Goal: Communication & Community: Answer question/provide support

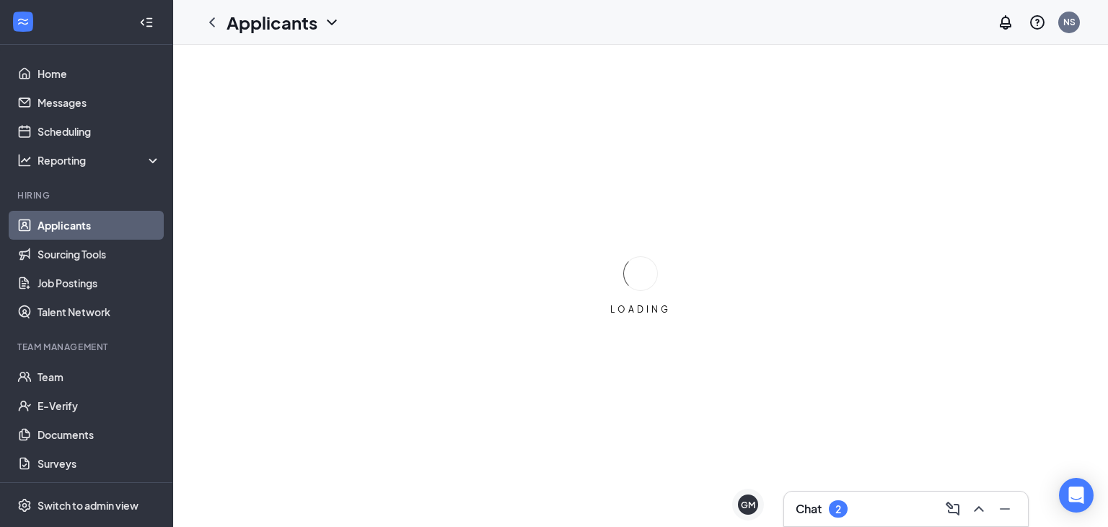
click at [814, 495] on div "Chat 2" at bounding box center [906, 508] width 244 height 35
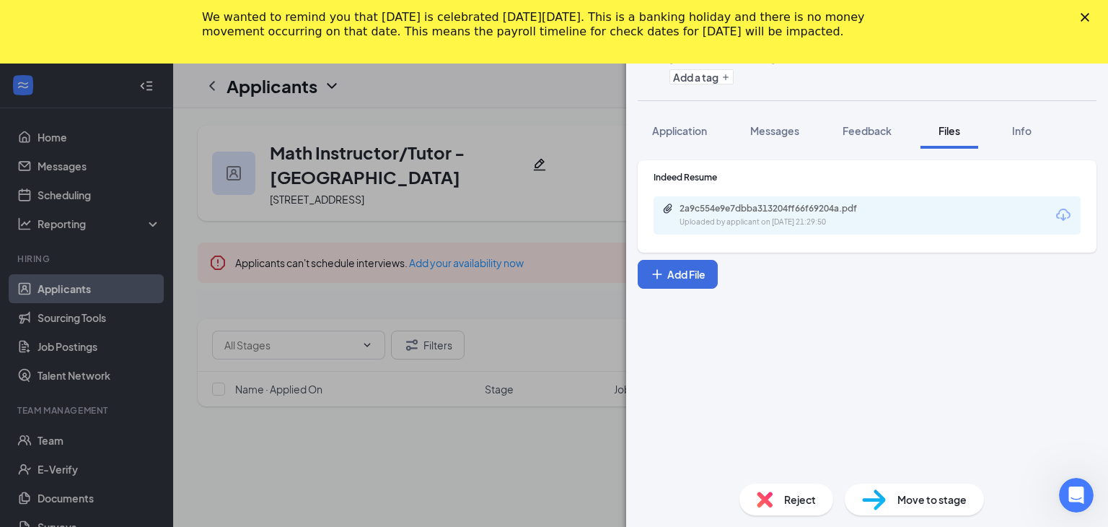
click at [1100, 22] on div "We wanted to remind you that [DATE] is celebrated [DATE][DATE]. This is a banki…" at bounding box center [554, 25] width 1108 height 38
drag, startPoint x: 1100, startPoint y: 22, endPoint x: 1085, endPoint y: 21, distance: 15.2
click at [1085, 21] on div "We wanted to remind you that [DATE] is celebrated [DATE][DATE]. This is a banki…" at bounding box center [554, 25] width 1108 height 38
click at [1085, 20] on icon "Close" at bounding box center [1085, 17] width 9 height 9
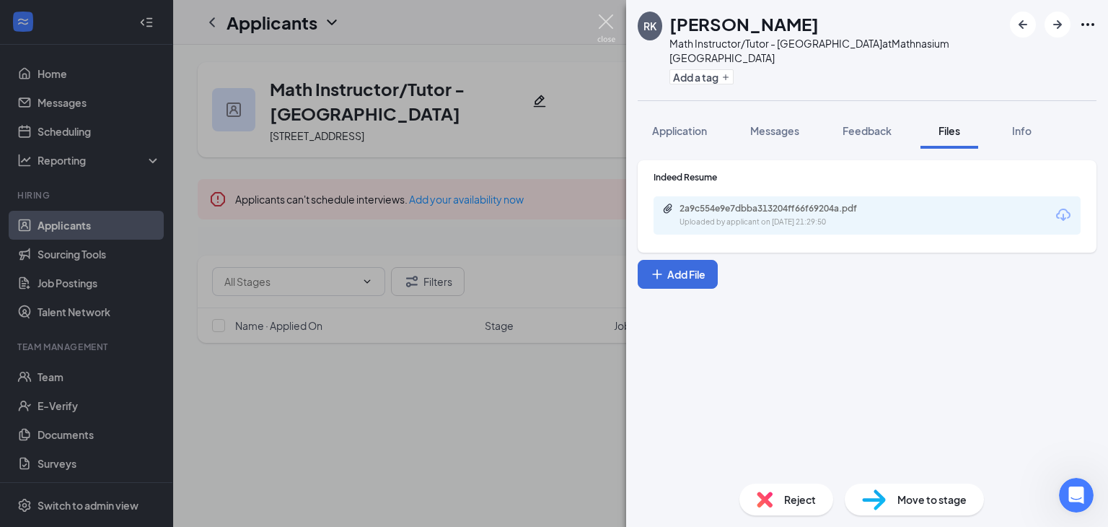
click at [609, 22] on img at bounding box center [606, 28] width 18 height 28
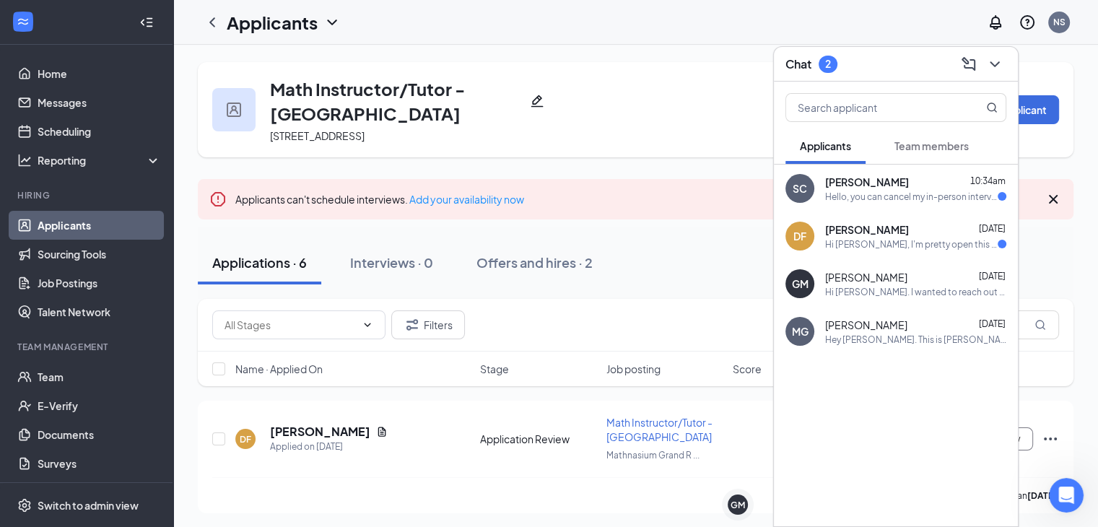
click at [915, 196] on div "Hello, you can cancel my in-person interview, thank you for the opportunity but…" at bounding box center [911, 197] width 172 height 12
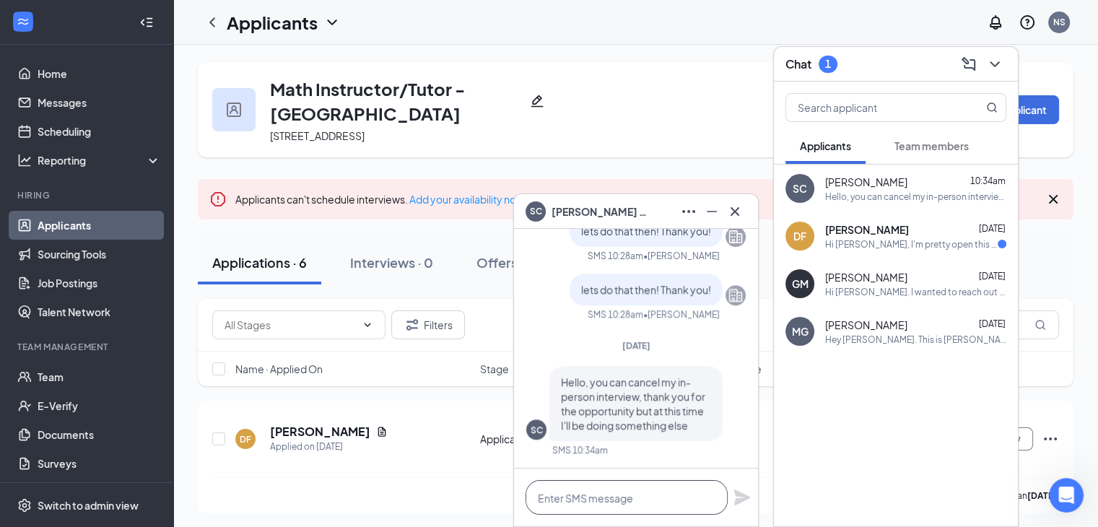
click at [578, 507] on textarea at bounding box center [626, 497] width 202 height 35
type textarea "Y"
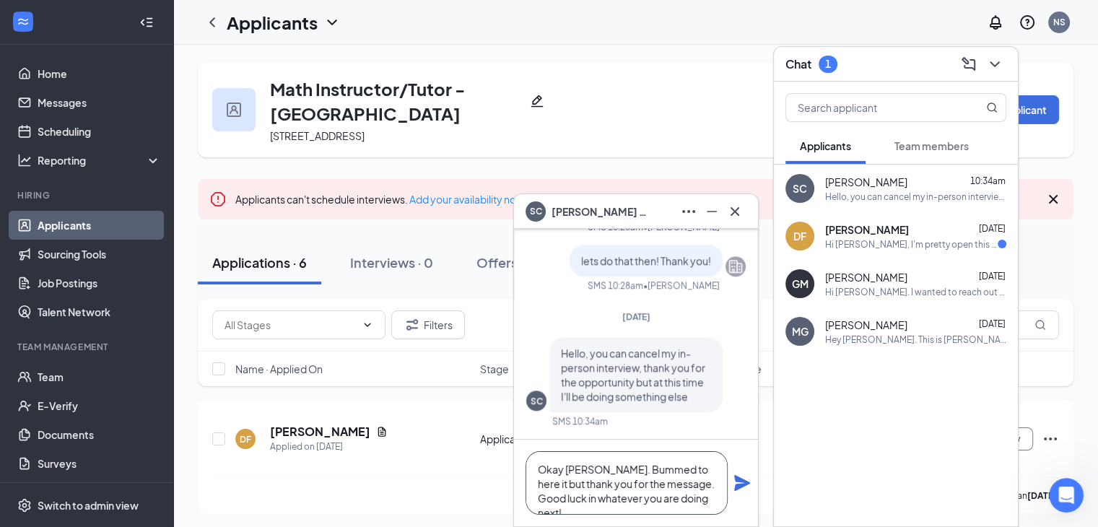
type textarea "Okay [PERSON_NAME]. Bummed to here it but thank you for the message. Good luck …"
click at [739, 483] on icon "Plane" at bounding box center [742, 483] width 16 height 16
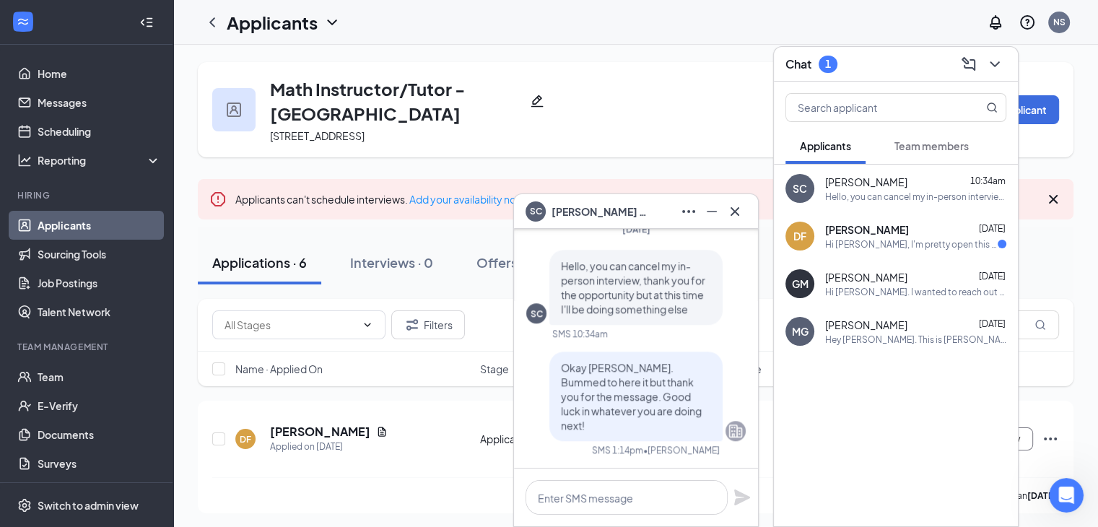
click at [885, 244] on div "Hi [PERSON_NAME], I'm pretty open this week. I could do [DATE] at any time! Tha…" at bounding box center [911, 244] width 172 height 12
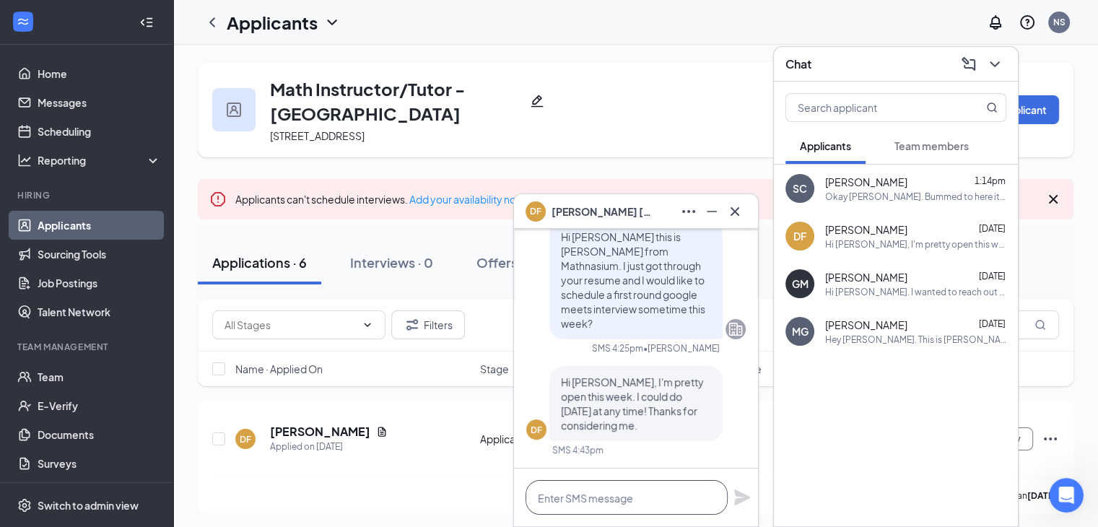
click at [595, 512] on textarea at bounding box center [626, 497] width 202 height 35
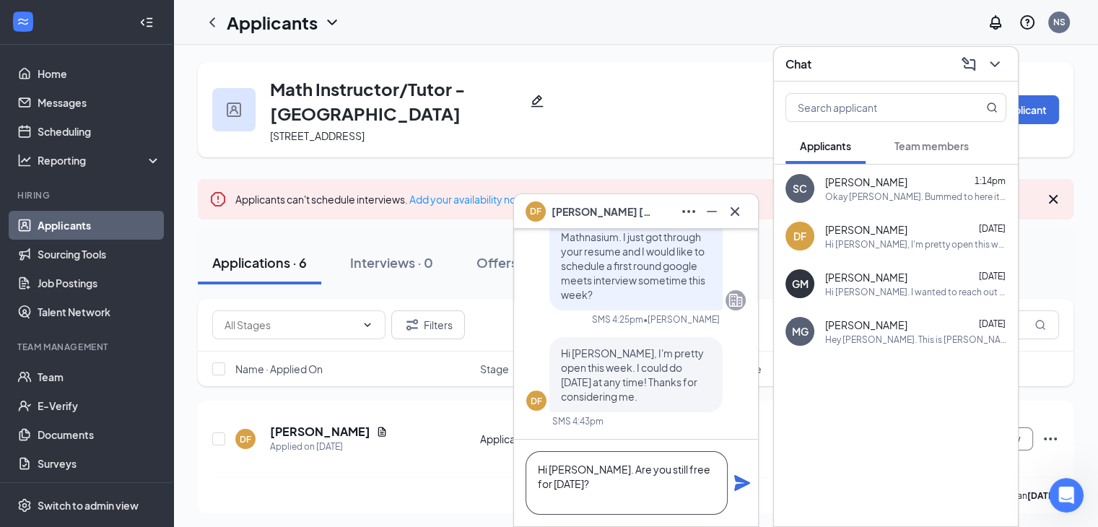
type textarea "Hi [PERSON_NAME]. Are you still free for [DATE]?"
click at [743, 483] on icon "Plane" at bounding box center [742, 483] width 16 height 16
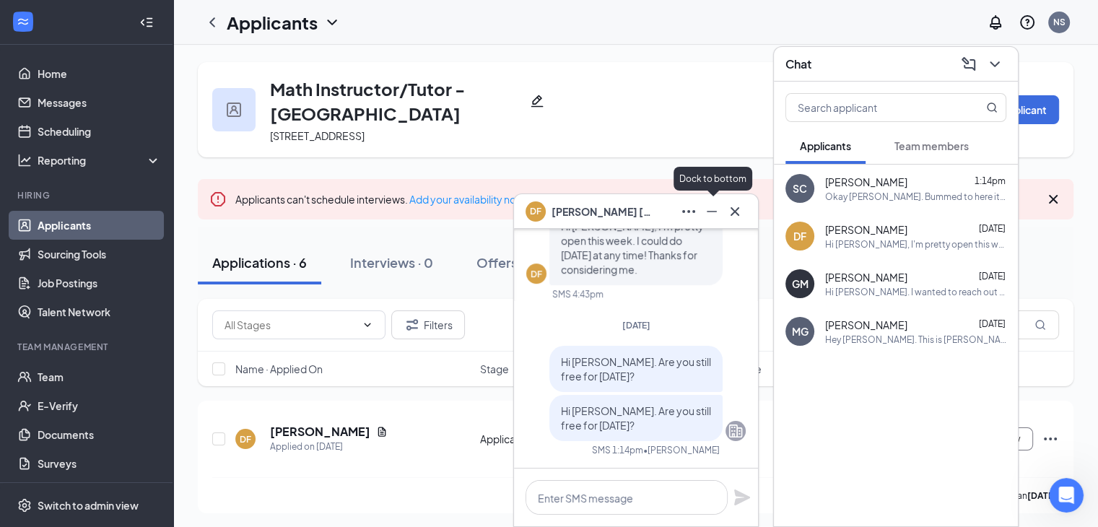
click at [703, 211] on icon "Minimize" at bounding box center [711, 211] width 17 height 17
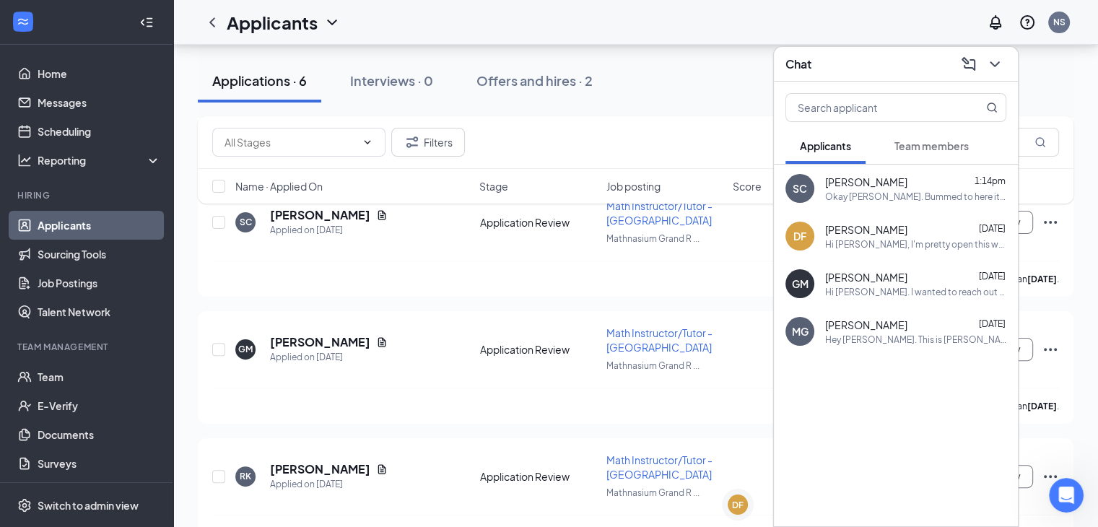
scroll to position [361, 0]
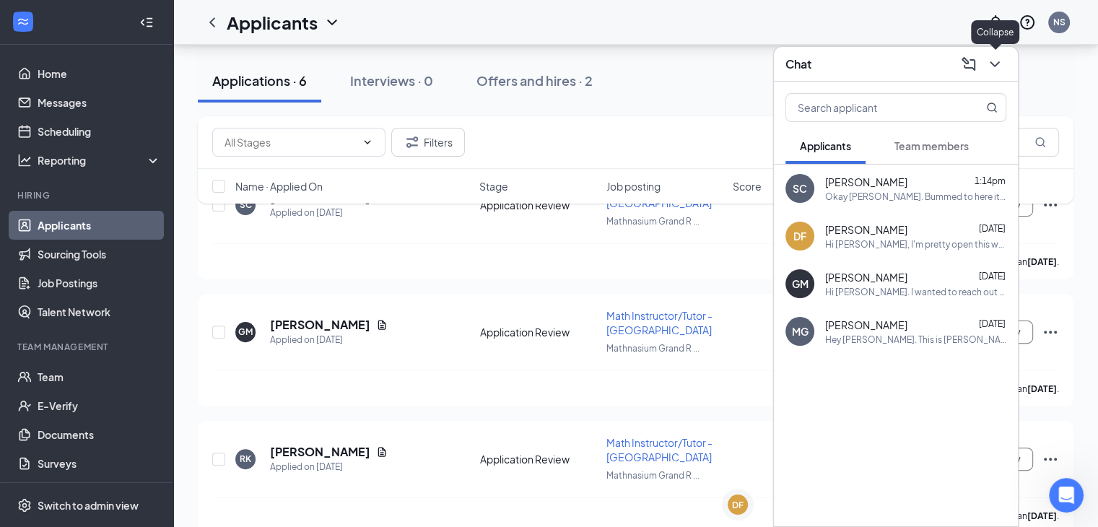
click at [997, 64] on icon "ChevronDown" at bounding box center [994, 64] width 17 height 17
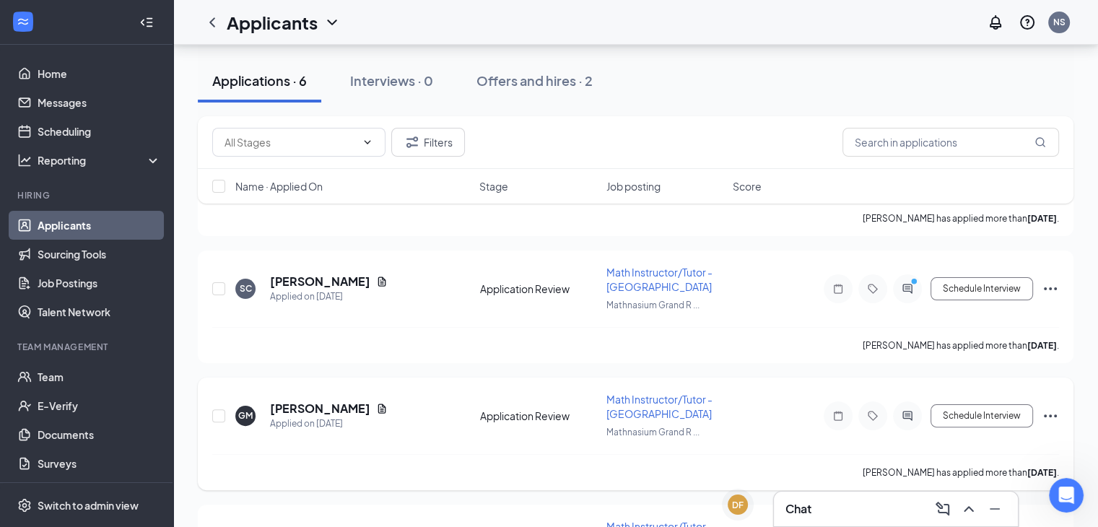
scroll to position [274, 0]
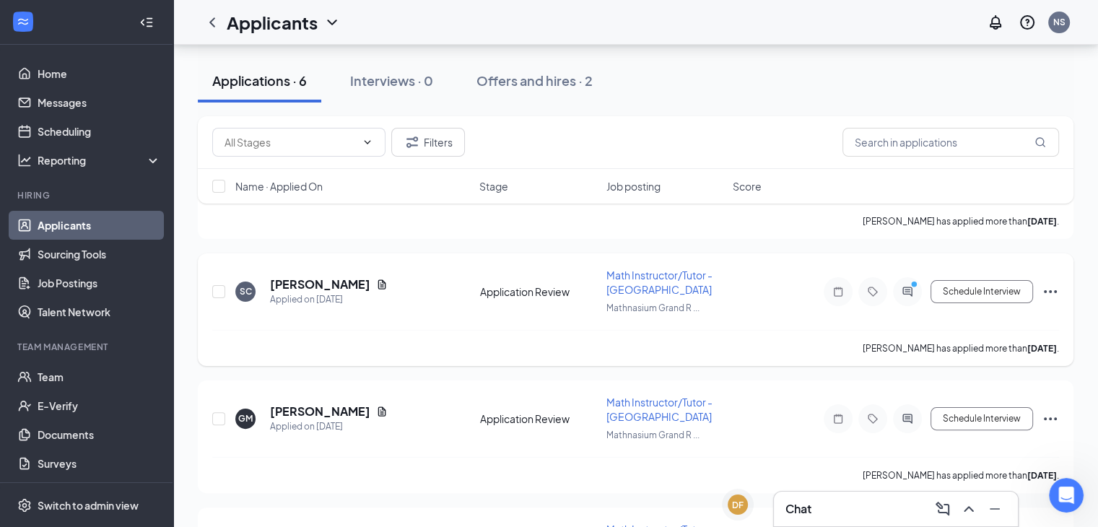
click at [1056, 289] on icon "Ellipses" at bounding box center [1049, 291] width 17 height 17
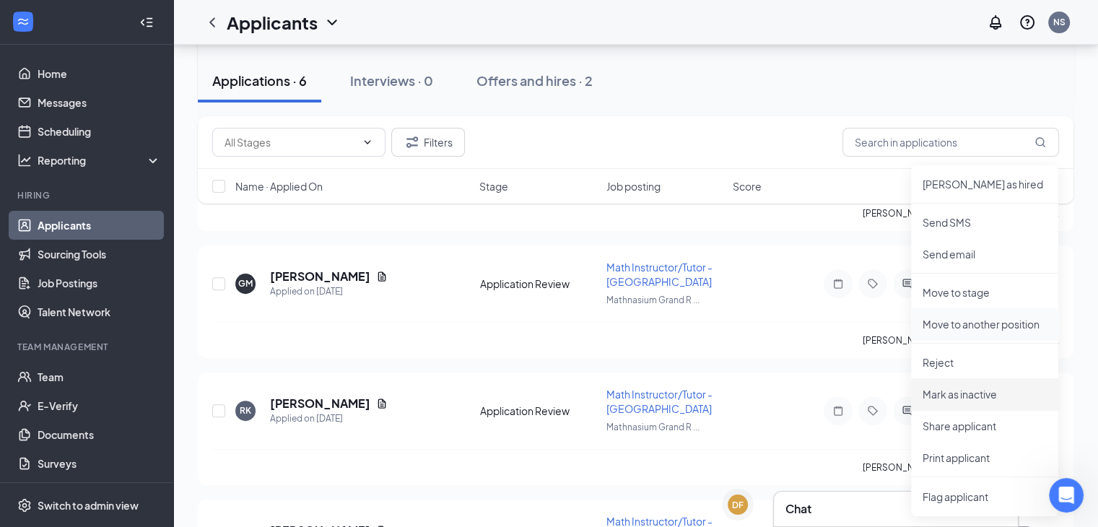
scroll to position [410, 0]
click at [973, 400] on li "Mark as inactive" at bounding box center [984, 393] width 147 height 32
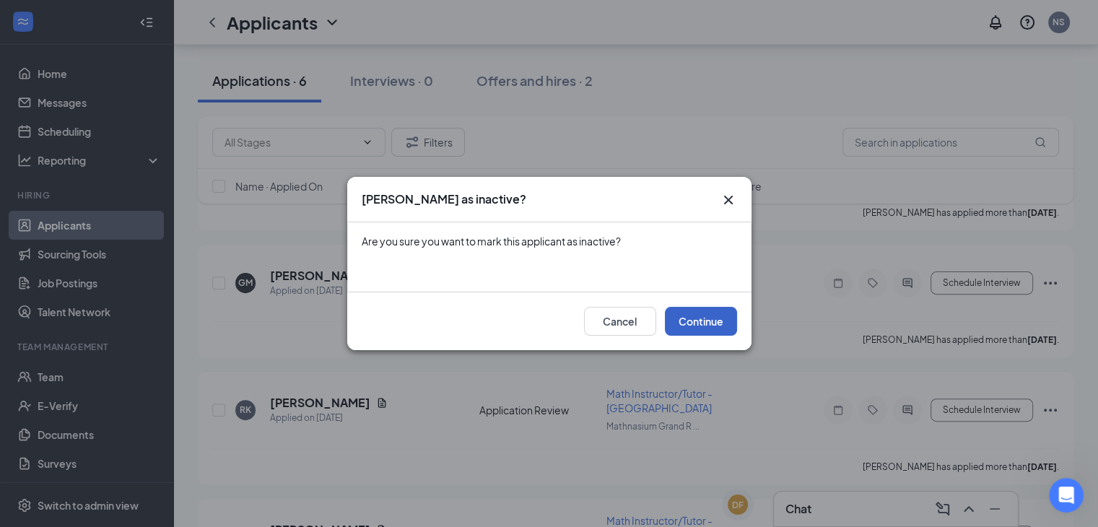
click at [698, 314] on button "Continue" at bounding box center [701, 321] width 72 height 29
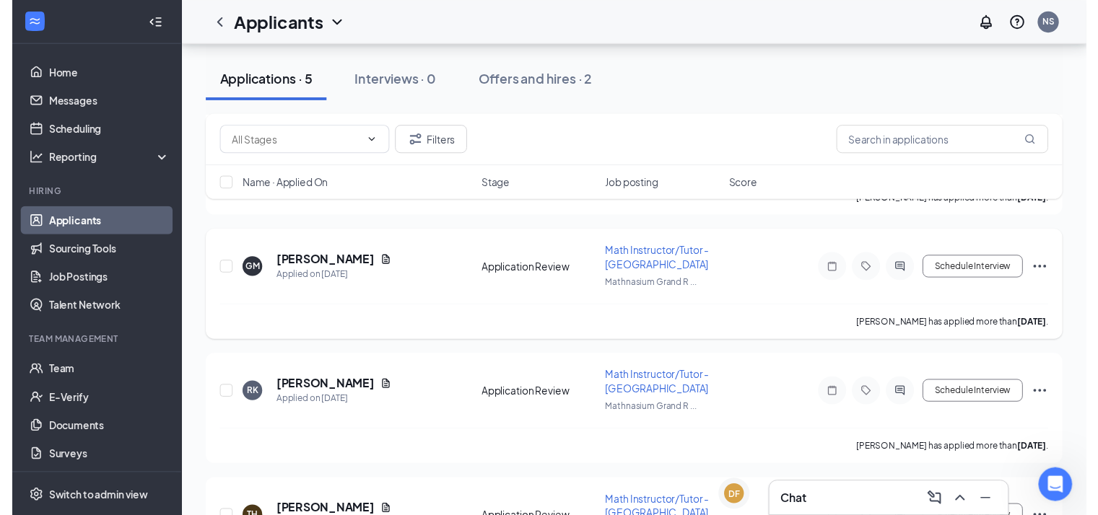
scroll to position [294, 0]
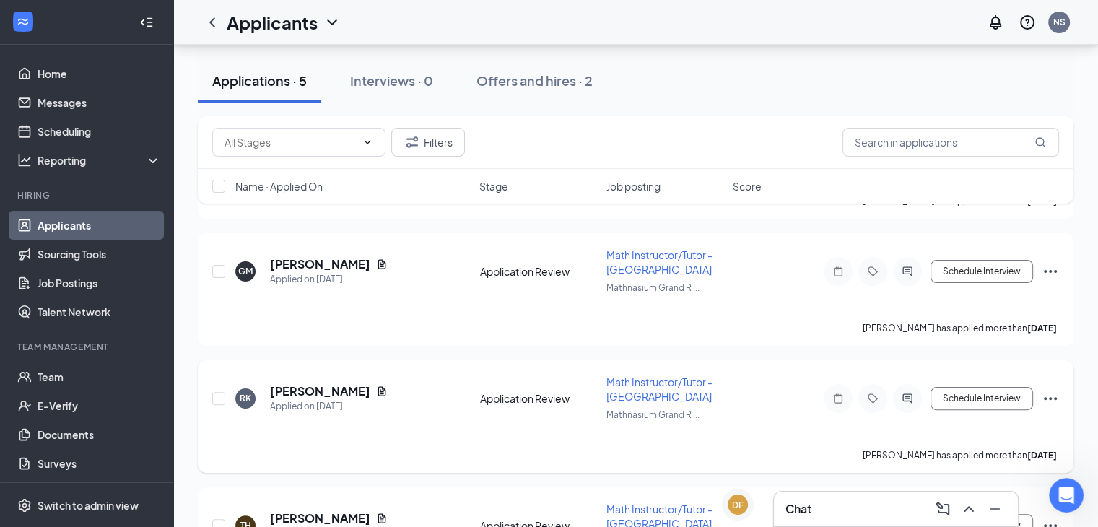
click at [378, 386] on icon "Document" at bounding box center [382, 390] width 8 height 9
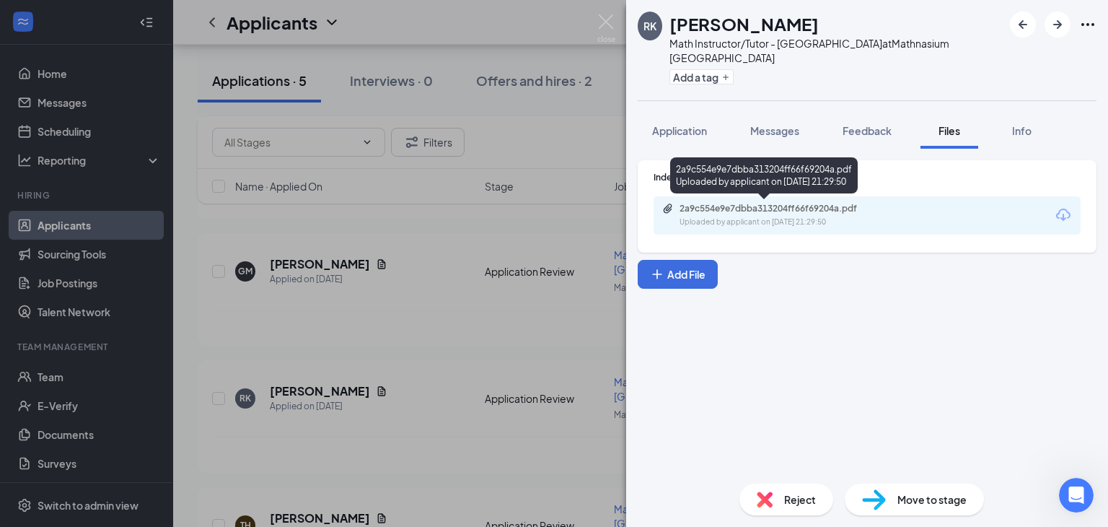
click at [823, 217] on div "Uploaded by applicant on [DATE] 21:29:50" at bounding box center [788, 222] width 216 height 12
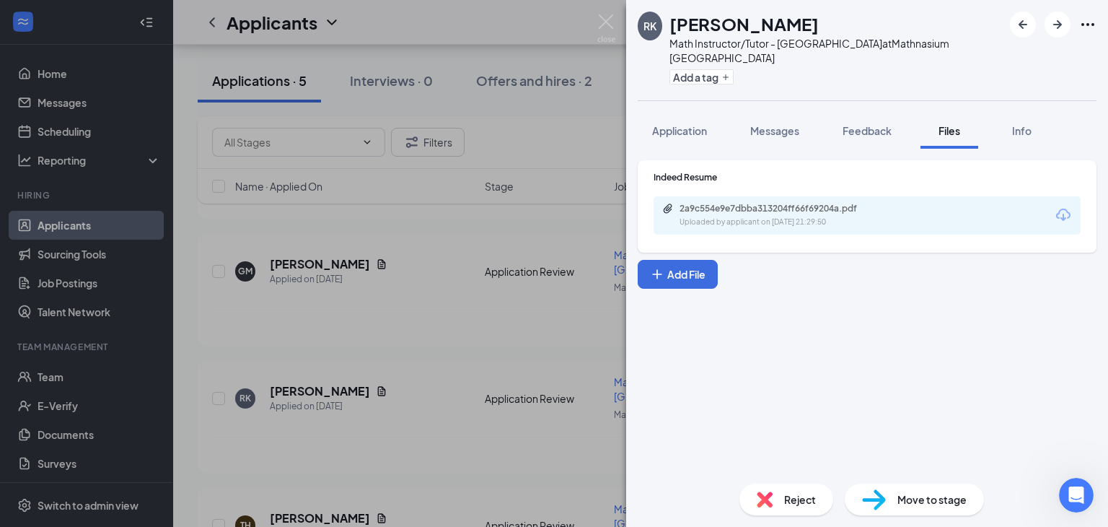
click at [550, 116] on div "RK [PERSON_NAME] Math Instructor/Tutor - [GEOGRAPHIC_DATA] at [GEOGRAPHIC_DATA]…" at bounding box center [554, 263] width 1108 height 527
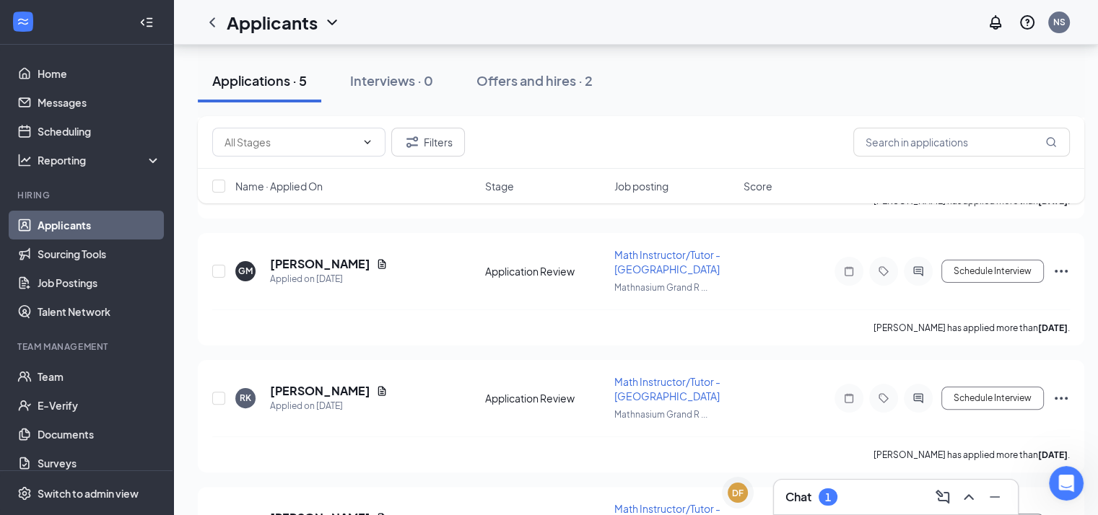
click at [820, 486] on div "Chat 1" at bounding box center [895, 497] width 221 height 23
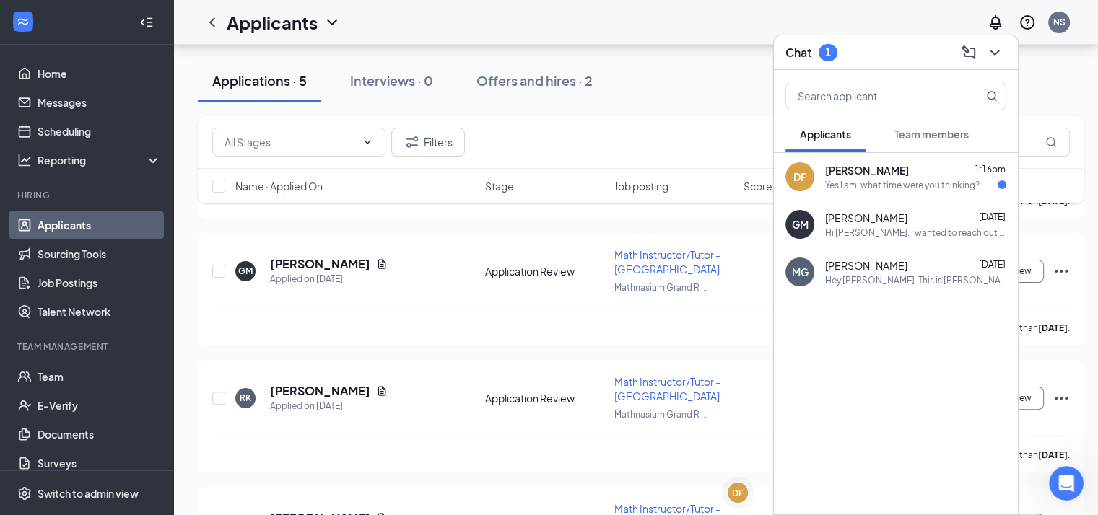
click at [884, 172] on span "[PERSON_NAME]" at bounding box center [867, 170] width 84 height 14
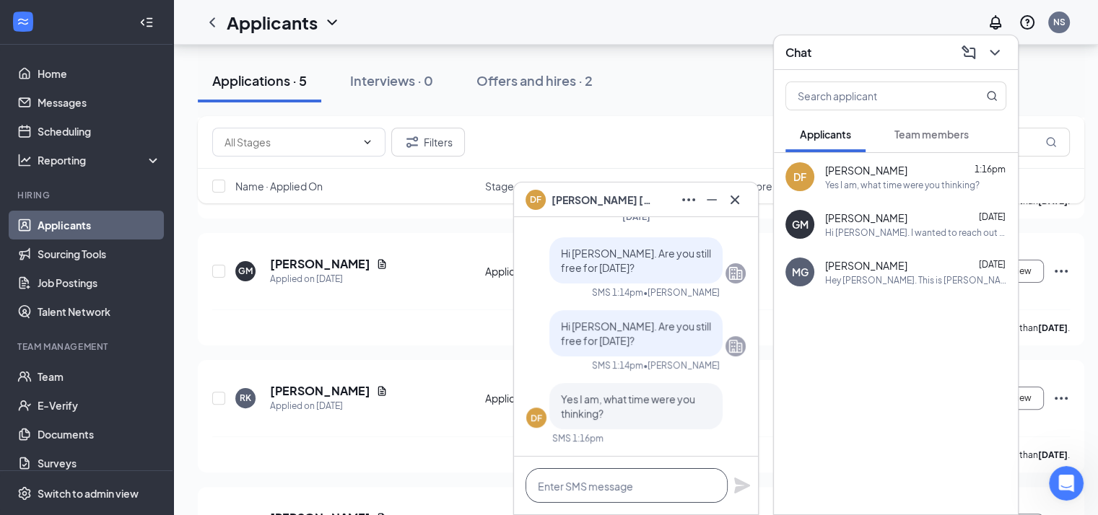
click at [600, 493] on textarea at bounding box center [626, 485] width 202 height 35
type textarea "how about 3pm?"
click at [739, 483] on icon "Plane" at bounding box center [742, 486] width 16 height 16
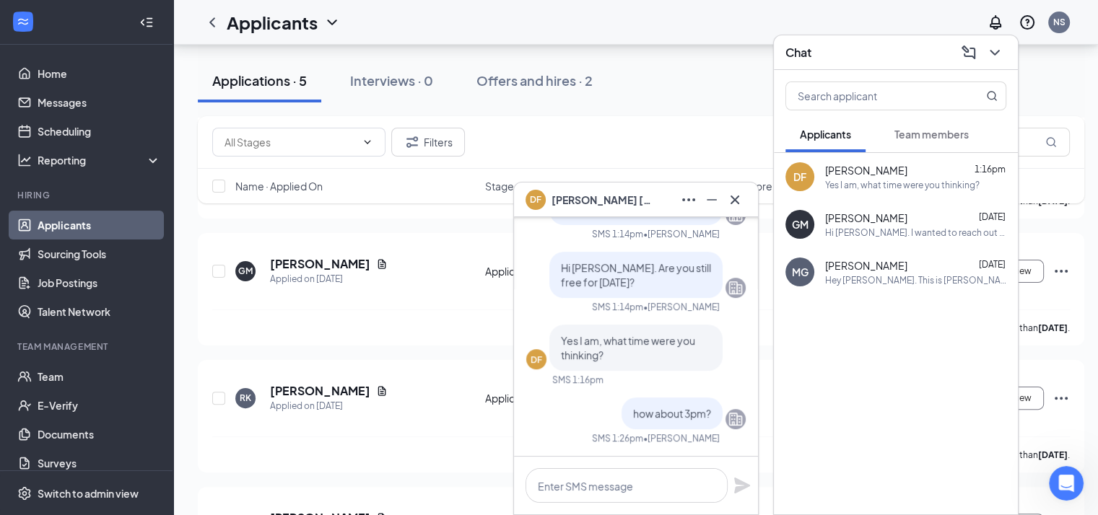
click at [405, 214] on div "Filters Name · Applied On Stage Job posting Score" at bounding box center [641, 167] width 886 height 102
click at [711, 202] on icon "Minimize" at bounding box center [711, 199] width 17 height 17
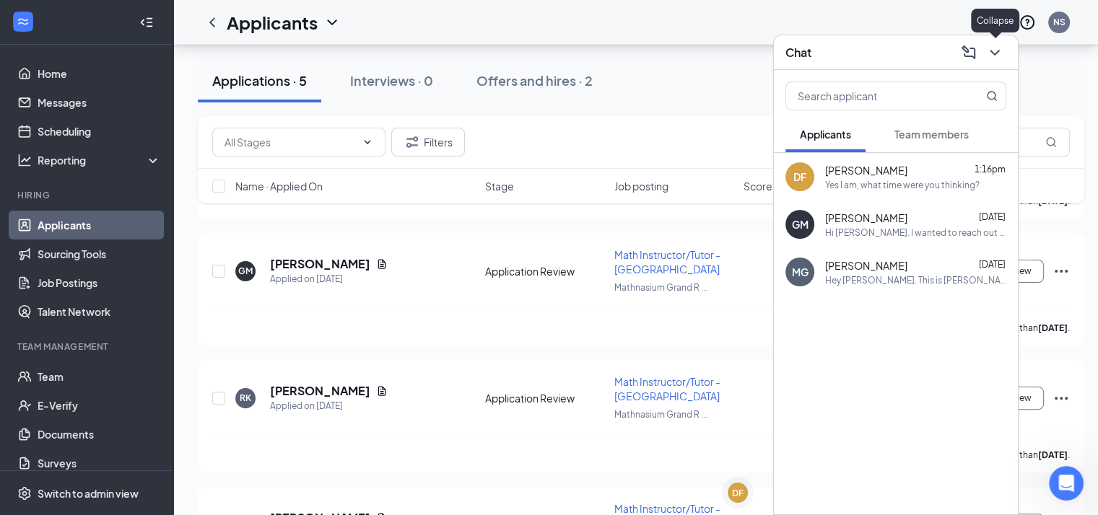
click at [986, 56] on icon "ChevronDown" at bounding box center [994, 52] width 17 height 17
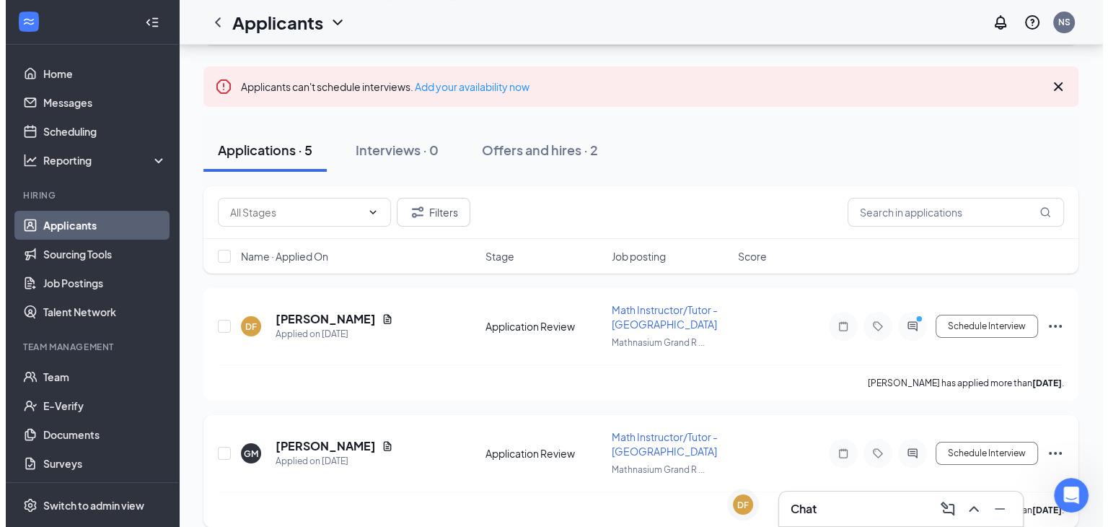
scroll to position [114, 0]
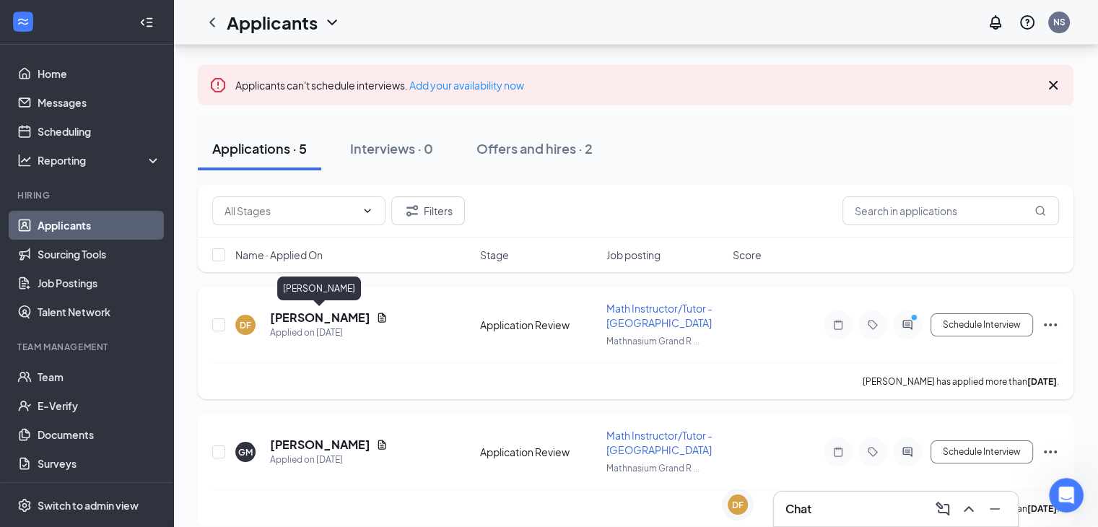
click at [376, 315] on icon "Document" at bounding box center [382, 318] width 12 height 12
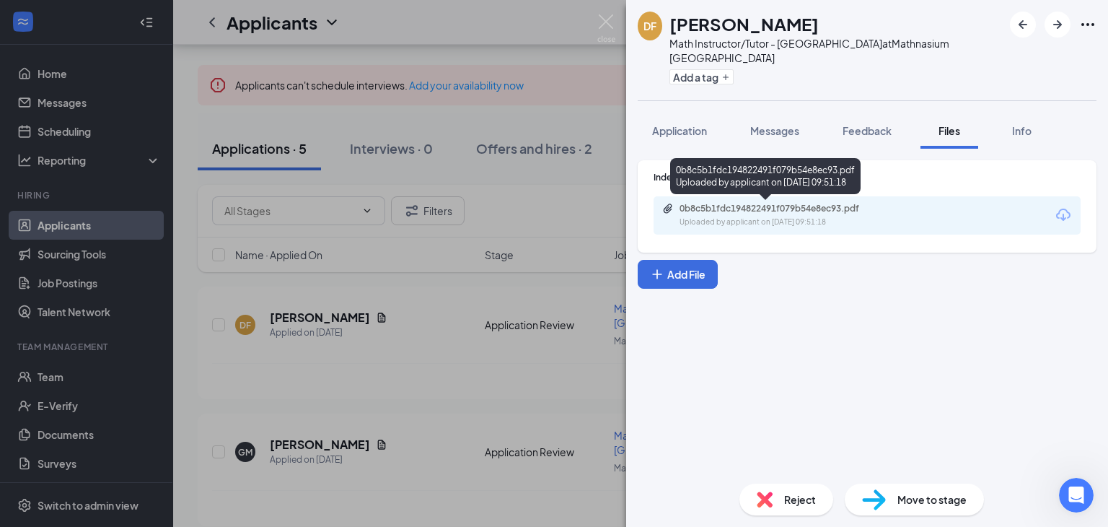
click at [840, 225] on div "Uploaded by applicant on [DATE] 09:51:18" at bounding box center [788, 222] width 216 height 12
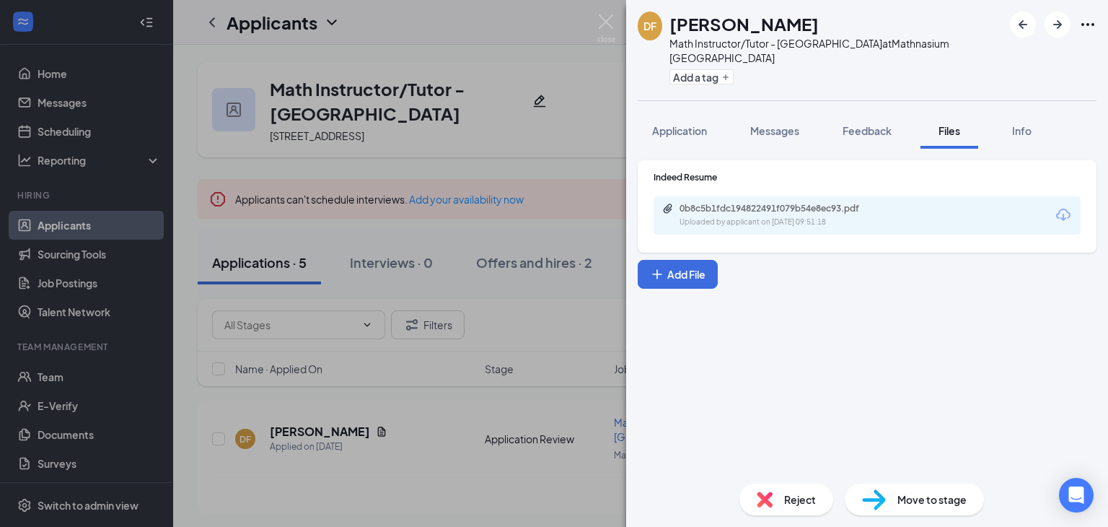
click at [419, 248] on div "DF Dominique Foley Math Instructor/Tutor - Grand Rapids at Mathnasium Grand Rap…" at bounding box center [554, 263] width 1108 height 527
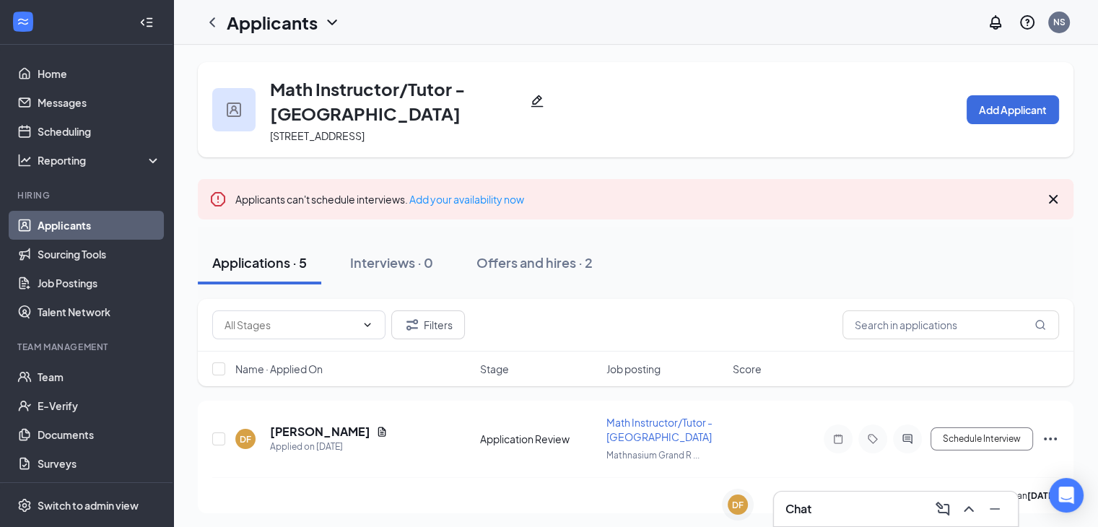
click at [801, 517] on div "Chat" at bounding box center [895, 508] width 221 height 23
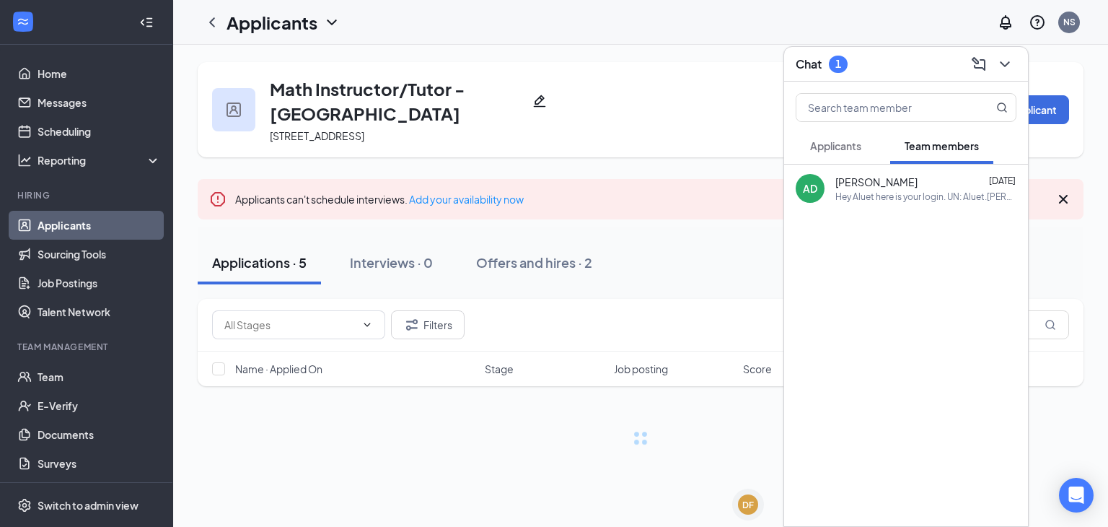
click at [857, 152] on button "Applicants" at bounding box center [836, 146] width 80 height 36
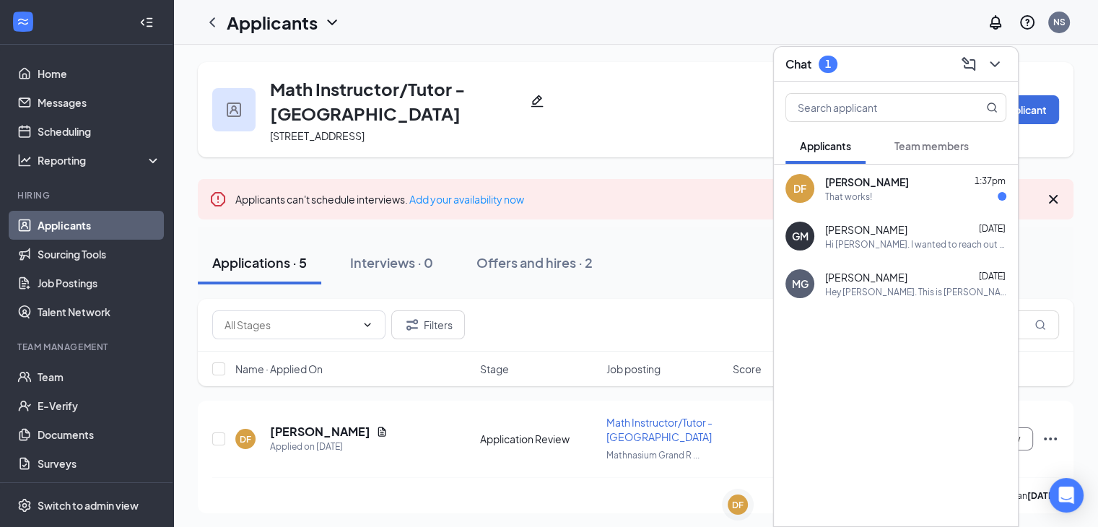
click at [874, 203] on div "DF Dominique Foley 1:37pm That works!" at bounding box center [896, 189] width 244 height 48
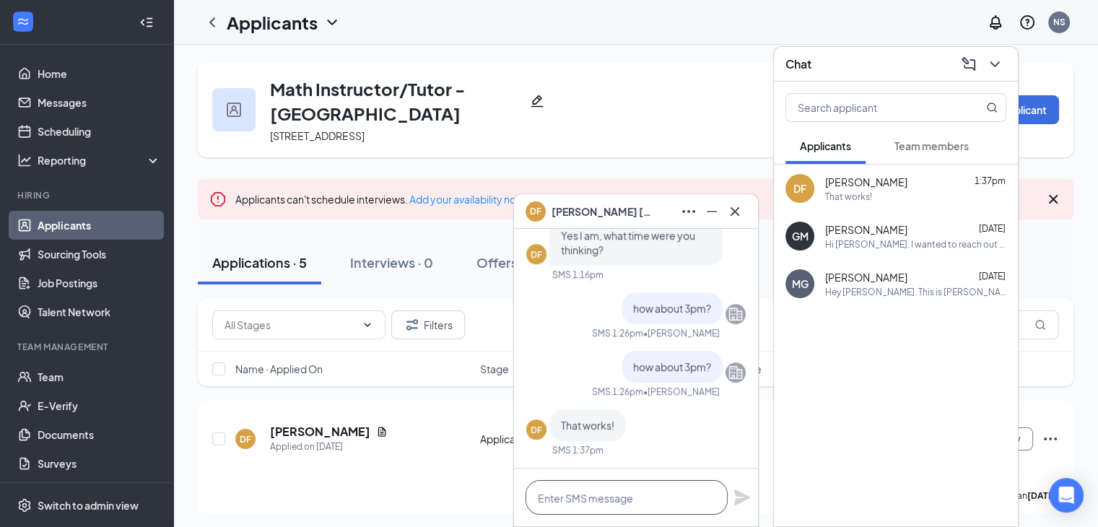
click at [575, 501] on textarea at bounding box center [626, 497] width 202 height 35
click at [638, 499] on textarea "Great! I will send the inviite shortly!" at bounding box center [626, 497] width 202 height 35
type textarea "Great! I will send the invite shortly!"
click at [737, 496] on icon "Plane" at bounding box center [741, 497] width 17 height 17
